Goal: Task Accomplishment & Management: Manage account settings

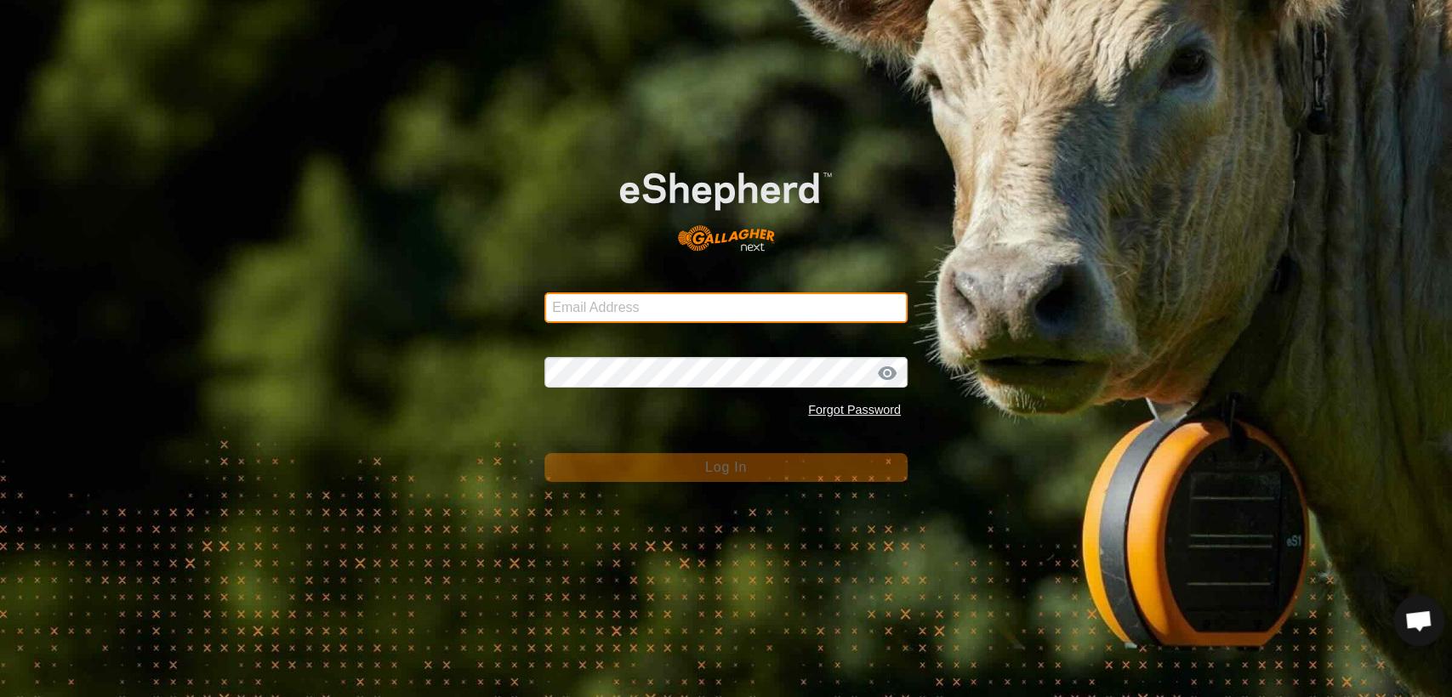
click at [694, 310] on input "Email Address" at bounding box center [725, 308] width 363 height 31
drag, startPoint x: 751, startPoint y: 298, endPoint x: 498, endPoint y: 313, distance: 253.9
click at [498, 313] on div "Email Address [EMAIL_ADDRESS][DOMAIN_NAME] Password Forgot Password Log In" at bounding box center [726, 348] width 1452 height 697
type input "[EMAIL_ADDRESS][DOMAIN_NAME]"
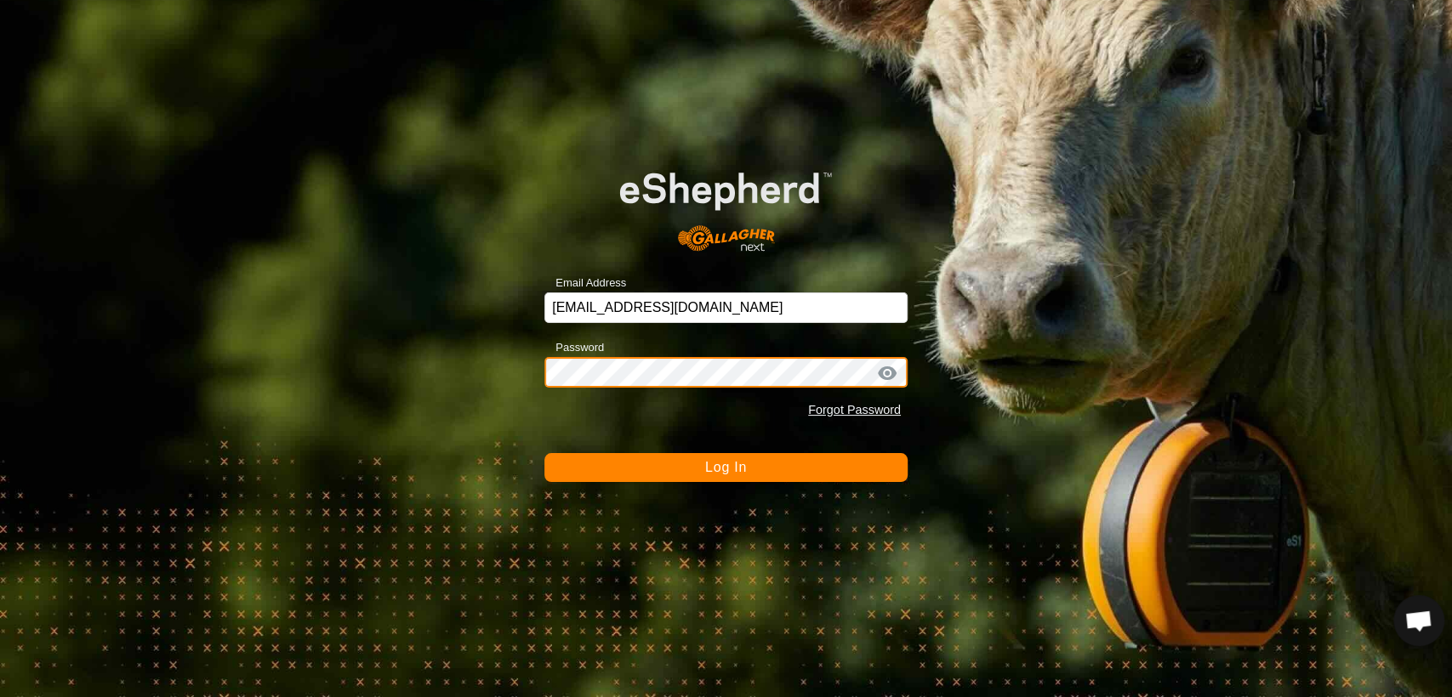
click at [544, 453] on button "Log In" at bounding box center [725, 467] width 363 height 29
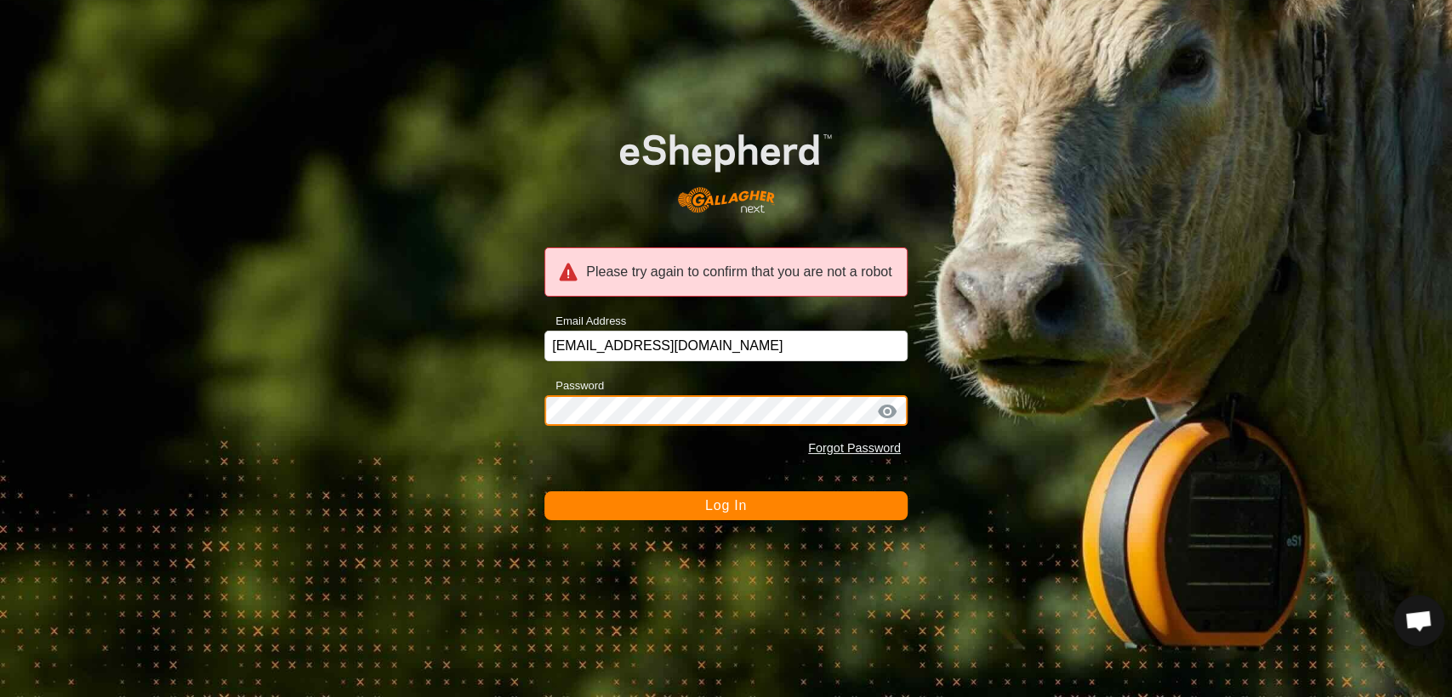
click at [401, 403] on div "Please try again to confirm that you are not a robot Email Address [EMAIL_ADDRE…" at bounding box center [726, 348] width 1452 height 697
click at [544, 492] on button "Log In" at bounding box center [725, 506] width 363 height 29
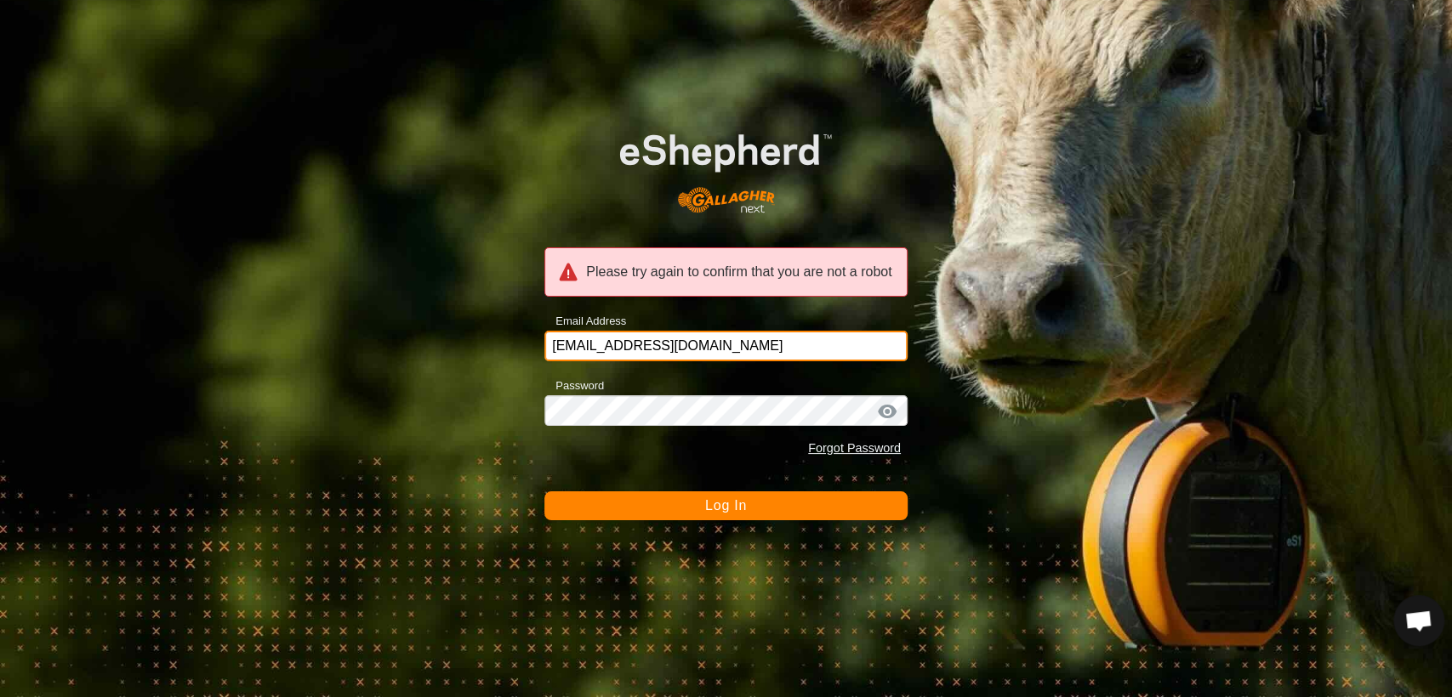
click at [780, 344] on input "[EMAIL_ADDRESS][DOMAIN_NAME]" at bounding box center [725, 346] width 363 height 31
drag, startPoint x: 780, startPoint y: 344, endPoint x: 437, endPoint y: 353, distance: 342.9
click at [437, 353] on div "Please try again to confirm that you are not a robot Email Address [EMAIL_ADDRE…" at bounding box center [726, 348] width 1452 height 697
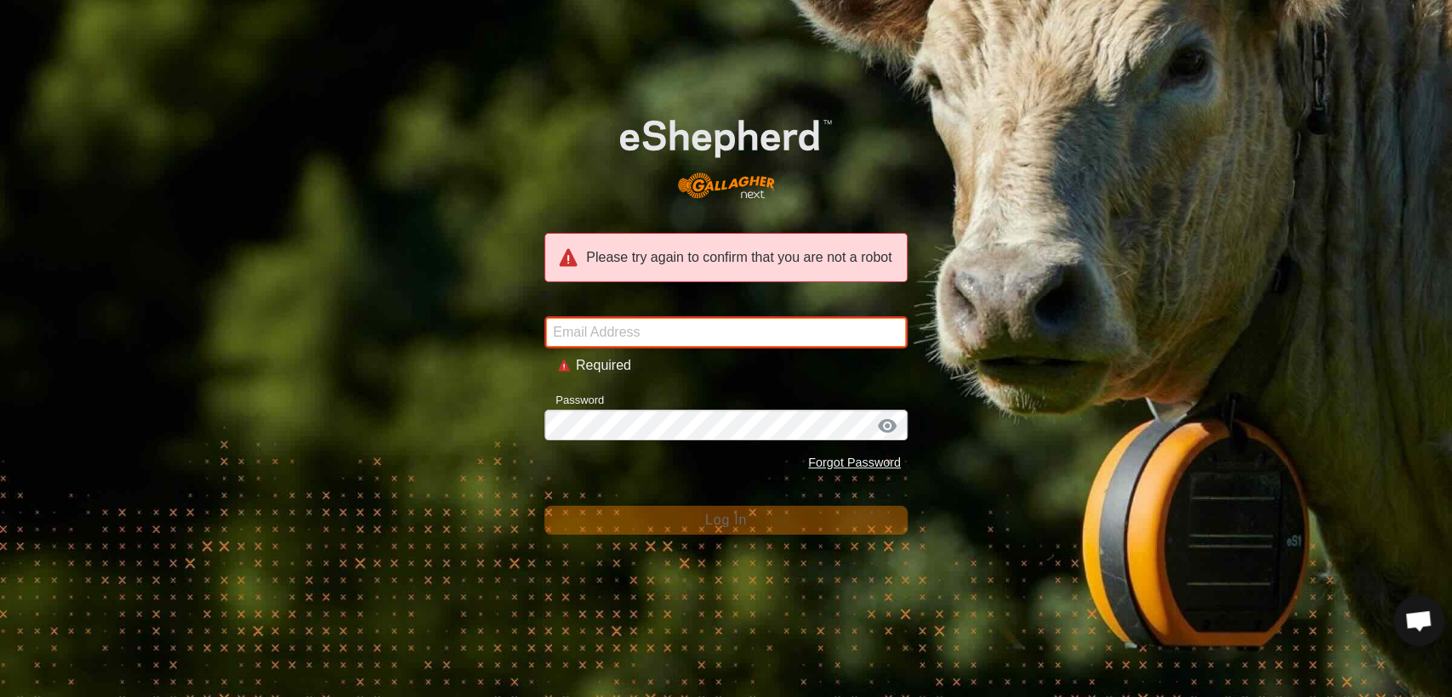
click at [573, 331] on input "Email Address" at bounding box center [725, 332] width 363 height 32
type input "[EMAIL_ADDRESS][DOMAIN_NAME]"
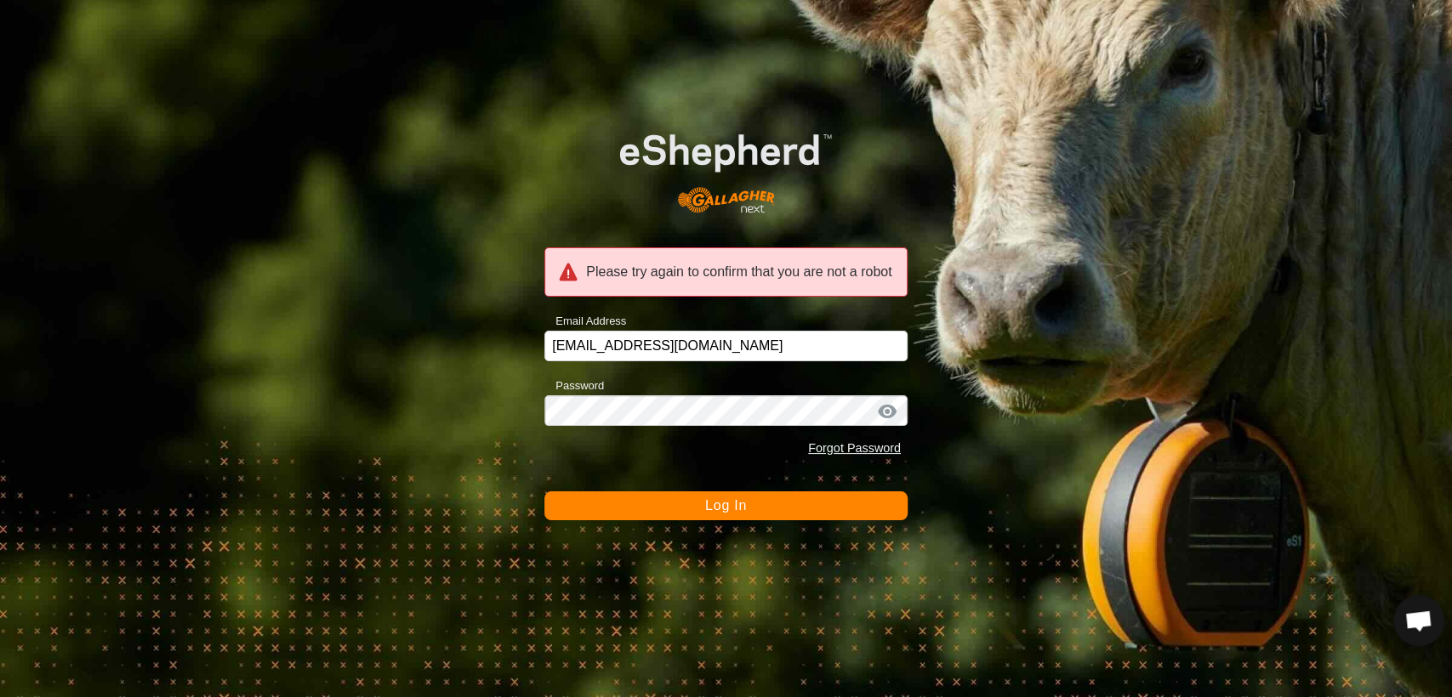
click at [725, 504] on span "Log In" at bounding box center [726, 505] width 42 height 14
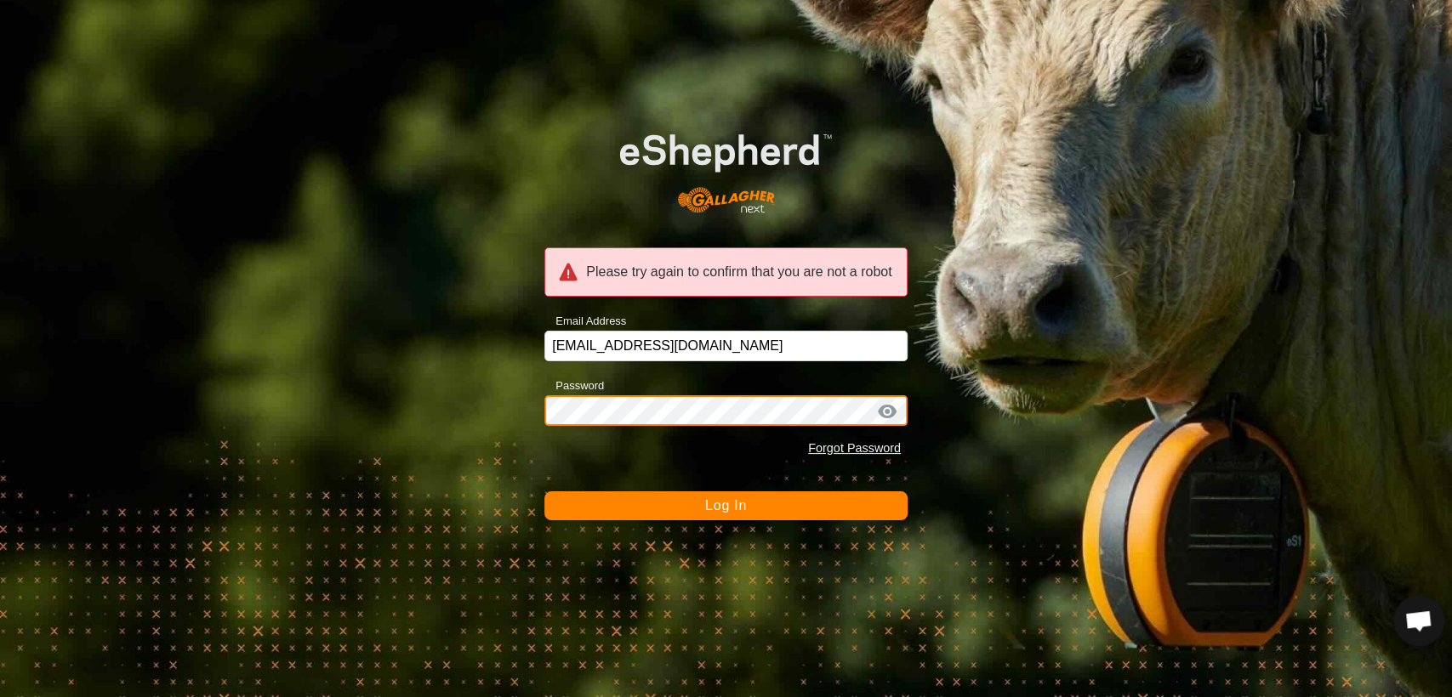
click at [380, 415] on div "Please try again to confirm that you are not a robot Email Address [EMAIL_ADDRE…" at bounding box center [726, 348] width 1452 height 697
click at [544, 492] on button "Log In" at bounding box center [725, 506] width 363 height 29
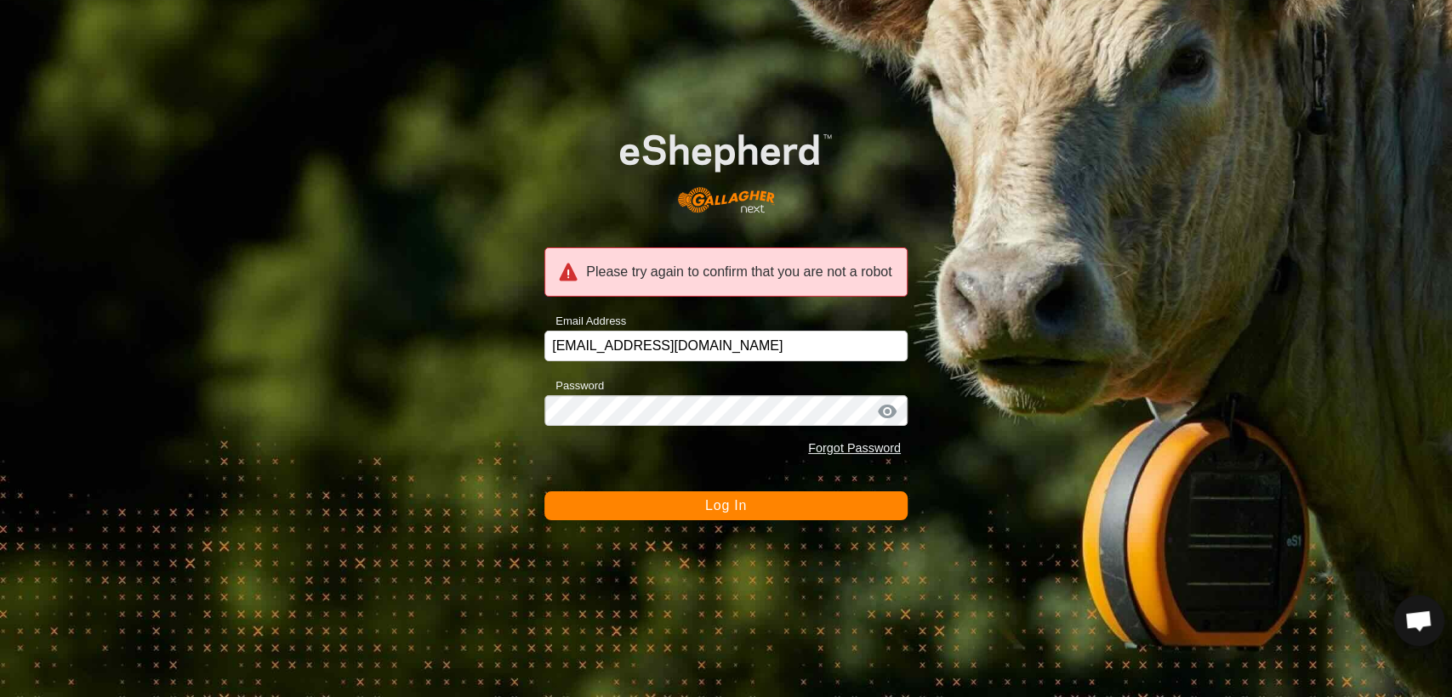
click at [691, 244] on form "Please try again to confirm that you are not a robot Email Address [EMAIL_ADDRE…" at bounding box center [725, 312] width 363 height 417
